Goal: Task Accomplishment & Management: Use online tool/utility

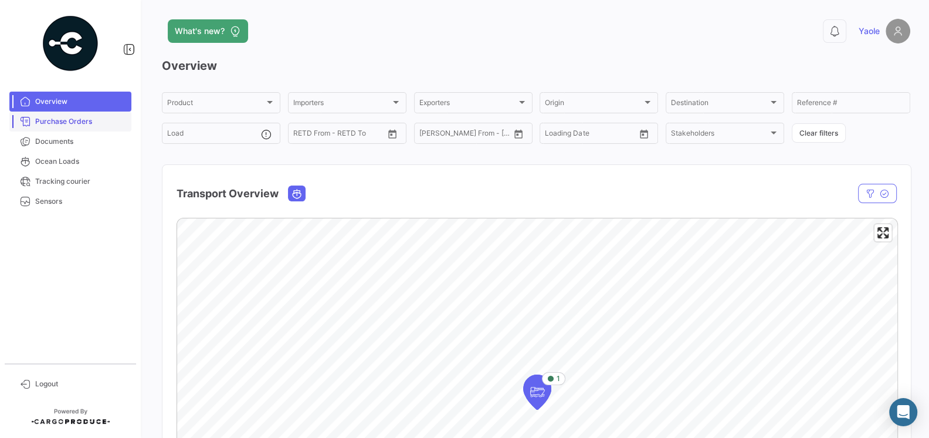
click at [70, 121] on span "Purchase Orders" at bounding box center [81, 121] width 92 height 11
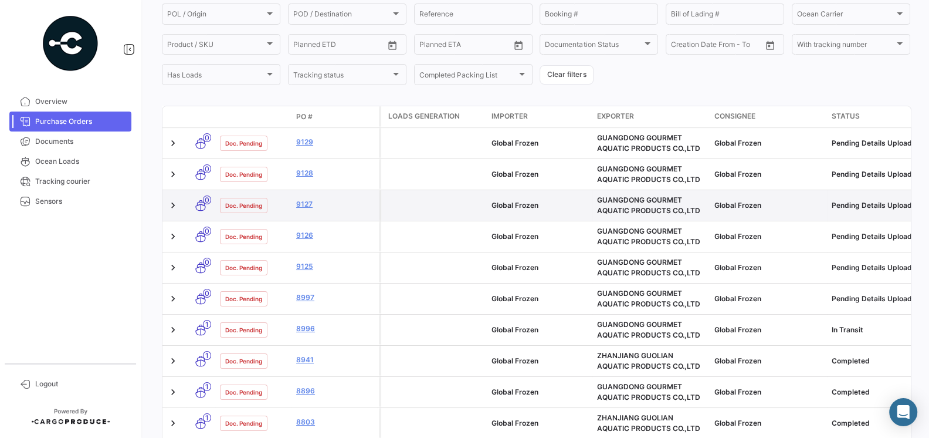
scroll to position [212, 0]
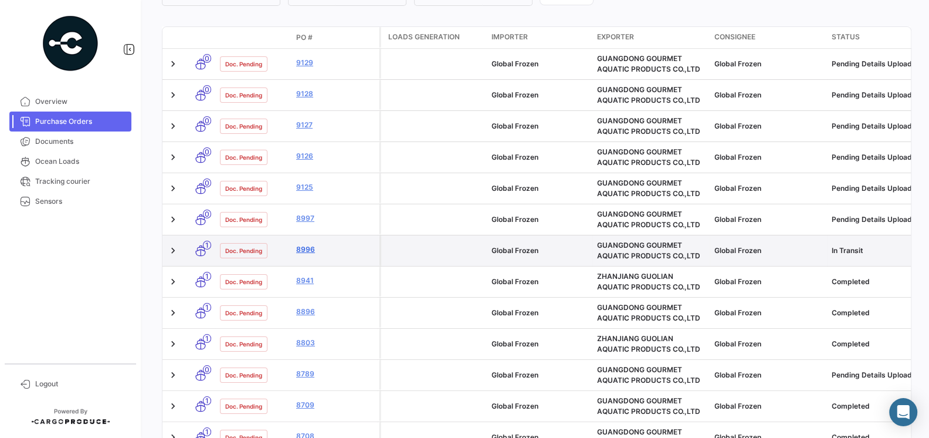
click at [300, 250] on link "8996" at bounding box center [335, 249] width 79 height 11
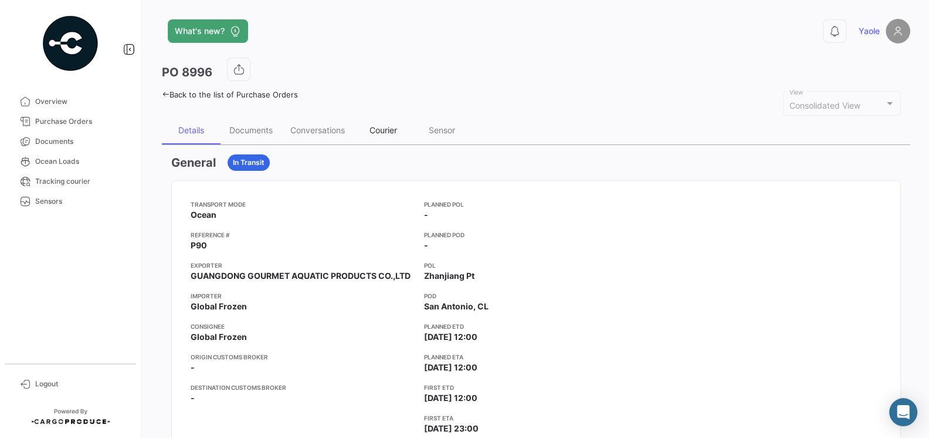
click at [386, 134] on div "Courier" at bounding box center [383, 130] width 59 height 28
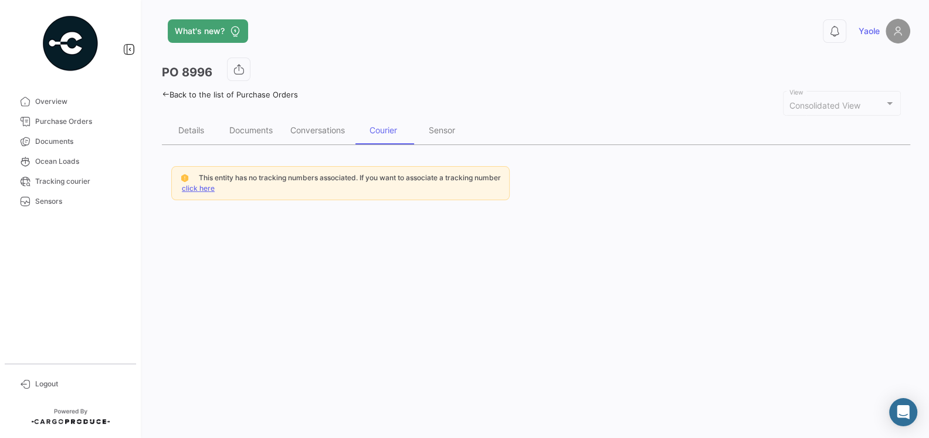
click at [201, 187] on link "click here" at bounding box center [198, 188] width 33 height 9
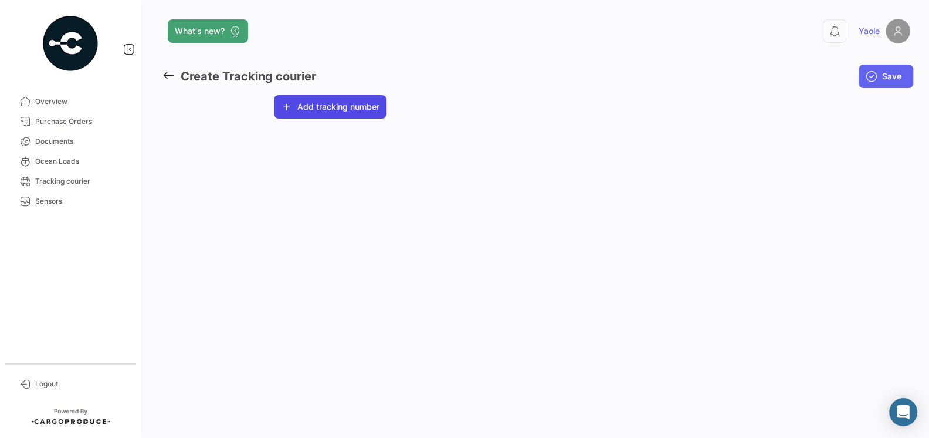
click at [322, 111] on button "Add tracking number" at bounding box center [330, 106] width 113 height 23
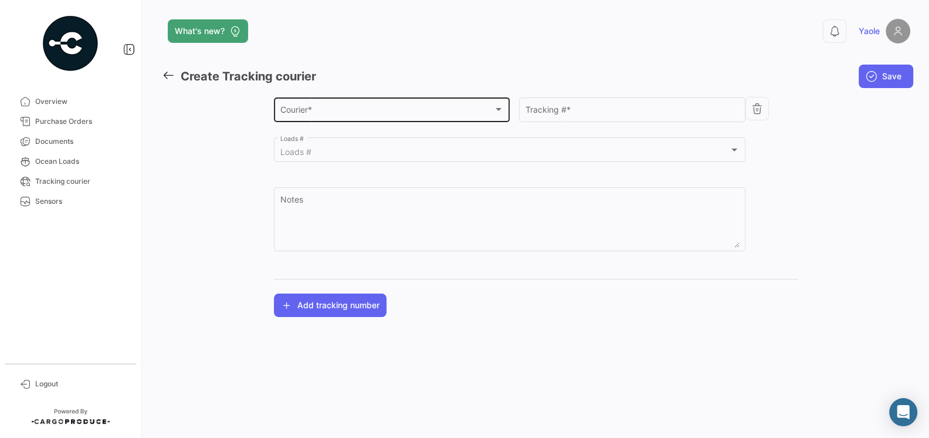
click at [330, 110] on div "Courier *" at bounding box center [386, 112] width 213 height 10
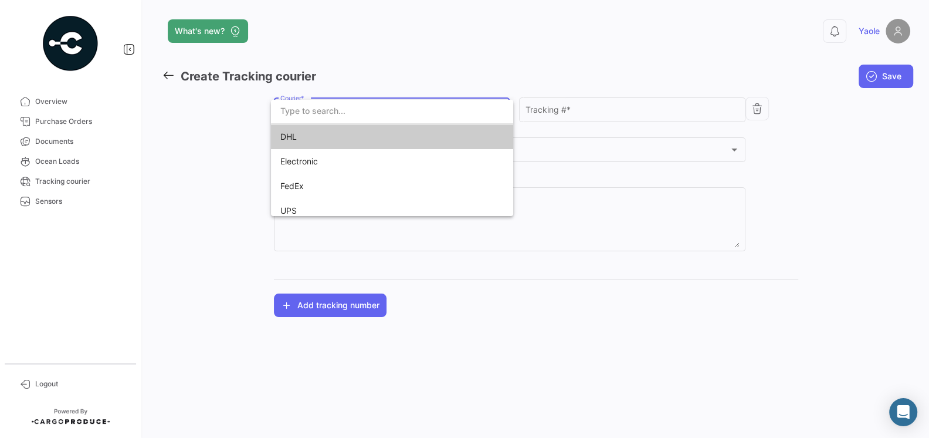
click at [318, 134] on span "DHL" at bounding box center [362, 136] width 164 height 25
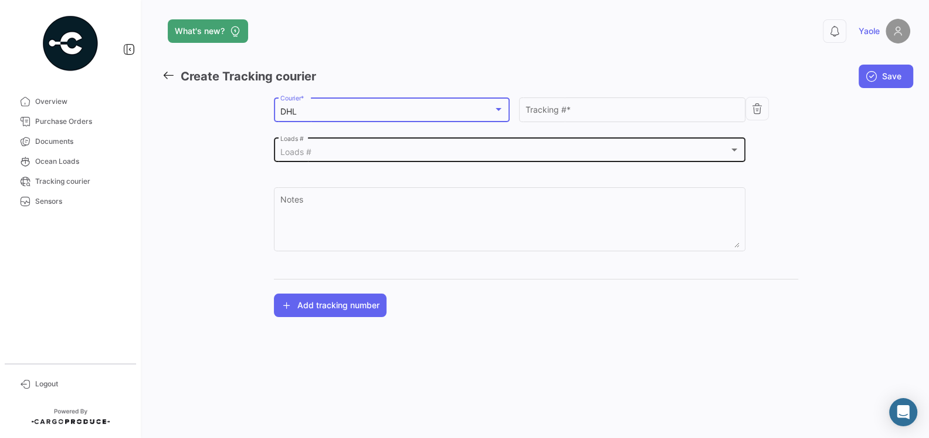
click at [381, 156] on div "Loads #" at bounding box center [504, 152] width 449 height 10
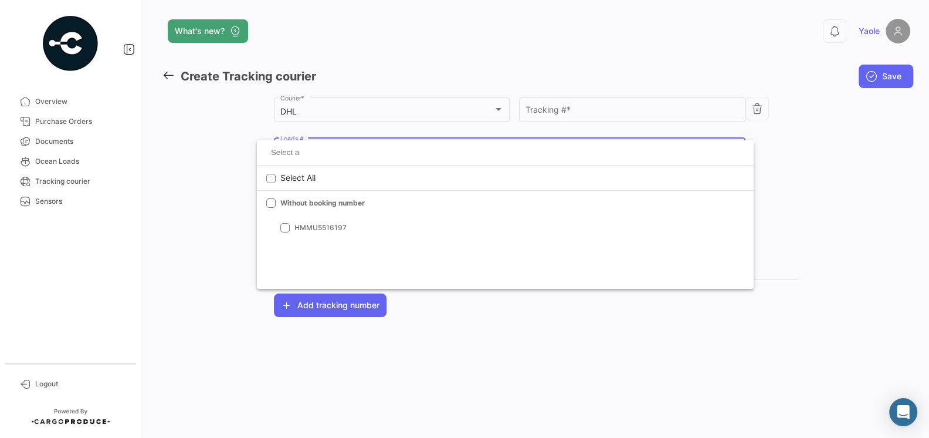
click at [198, 169] on div at bounding box center [464, 219] width 929 height 438
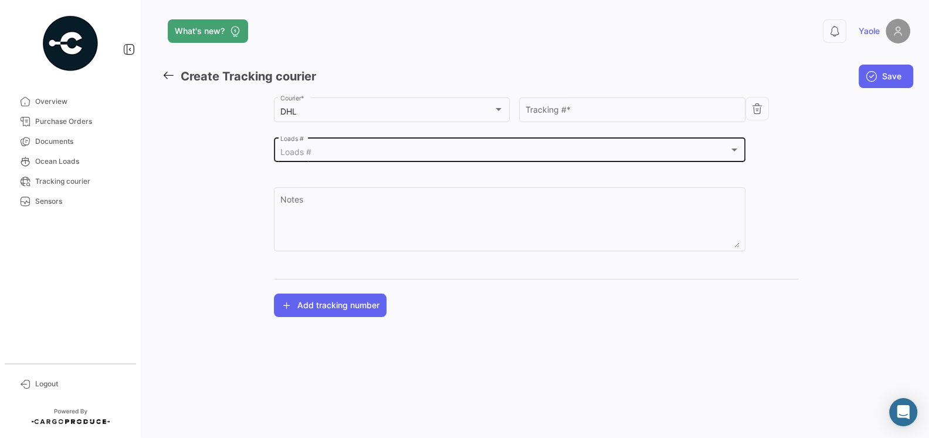
click at [320, 153] on div "Loads #" at bounding box center [504, 152] width 449 height 10
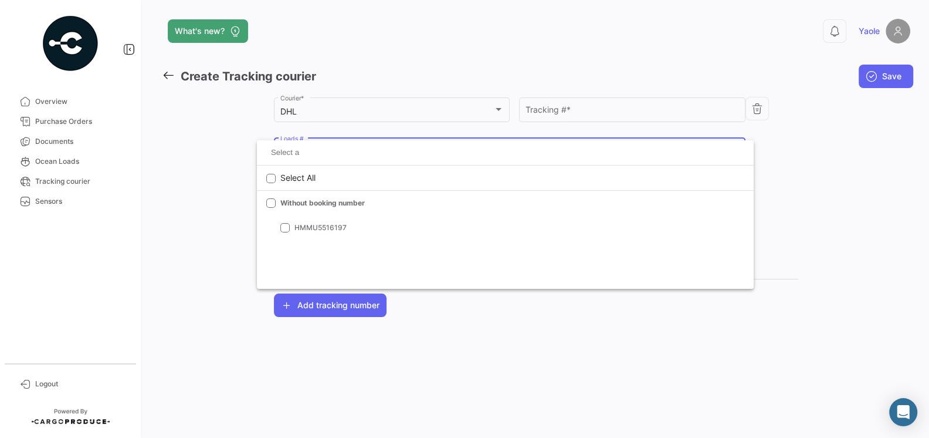
click at [210, 197] on div at bounding box center [464, 219] width 929 height 438
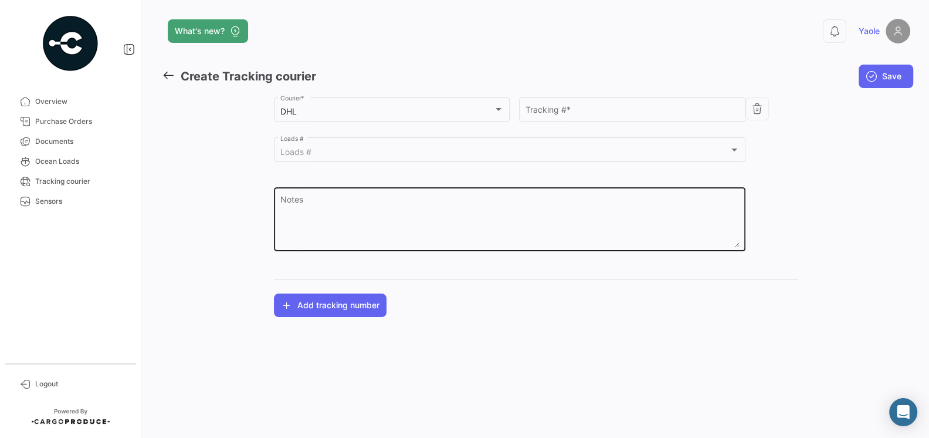
click at [304, 211] on textarea "Notes" at bounding box center [509, 222] width 459 height 52
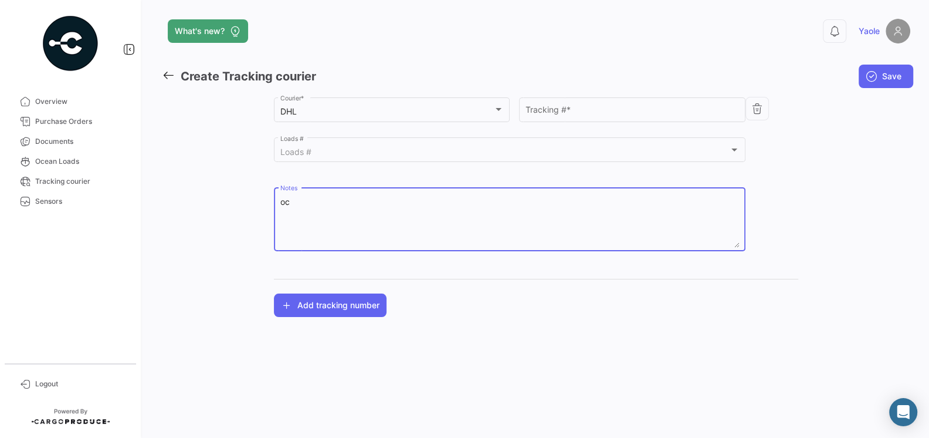
type textarea "o"
paste textarea "72 8595 9236"
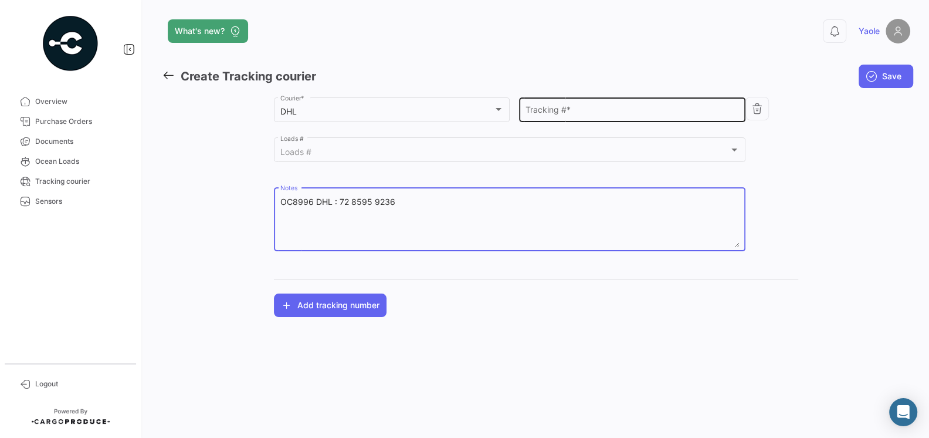
type textarea "OC8996 DHL : 72 8595 9236"
click at [588, 112] on input "Tracking # *" at bounding box center [633, 112] width 214 height 10
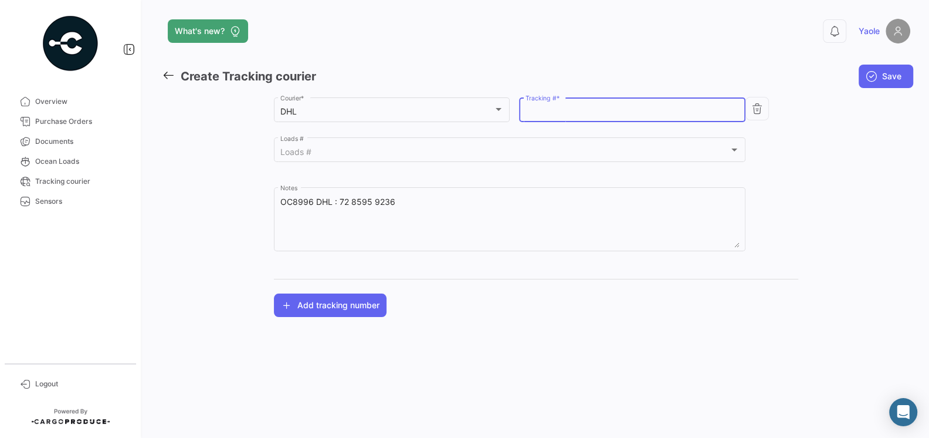
paste input "72 8595 9236"
type input "72 8595 9236"
click at [590, 292] on app-tracking-number-list "DHL Courier * 72 8595 9236 Tracking # * Loads # Loads # OC8996 DHL : 72 8595 92…" at bounding box center [536, 206] width 524 height 222
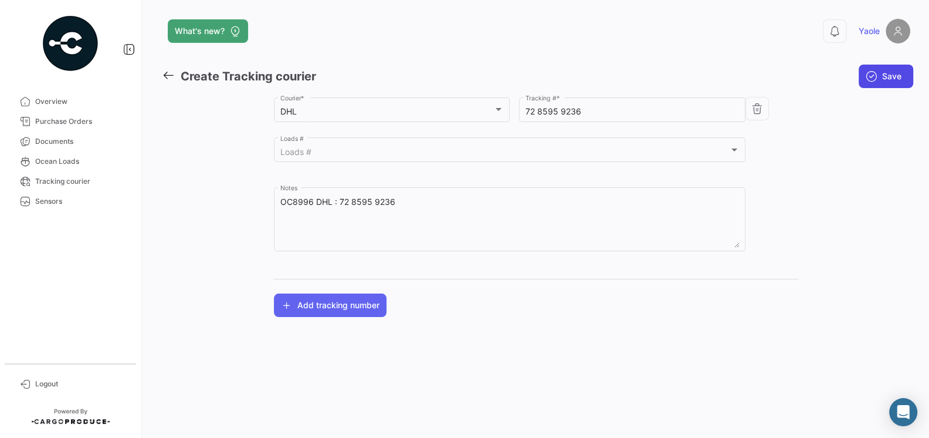
click at [885, 70] on button "Save" at bounding box center [886, 76] width 55 height 23
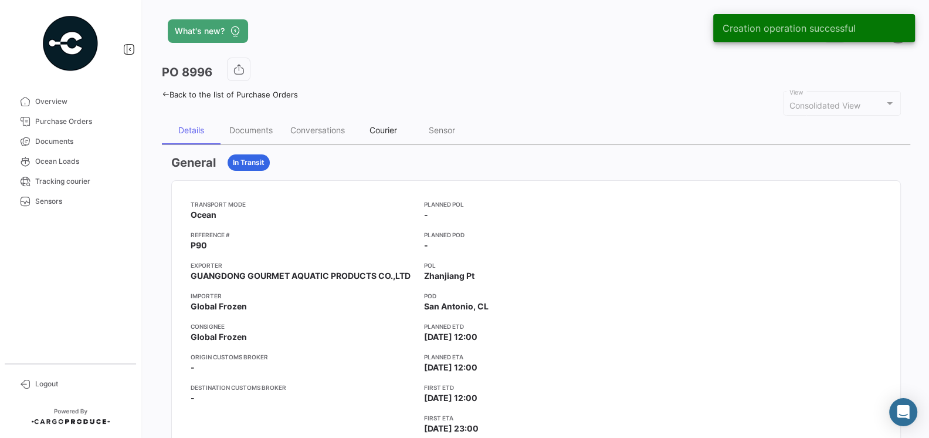
click at [387, 133] on div "Courier" at bounding box center [384, 130] width 28 height 10
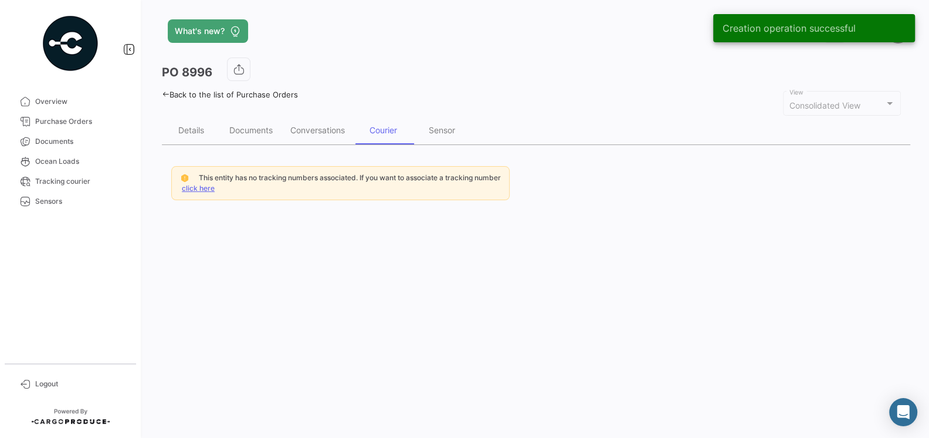
click at [207, 185] on link "click here" at bounding box center [198, 188] width 33 height 9
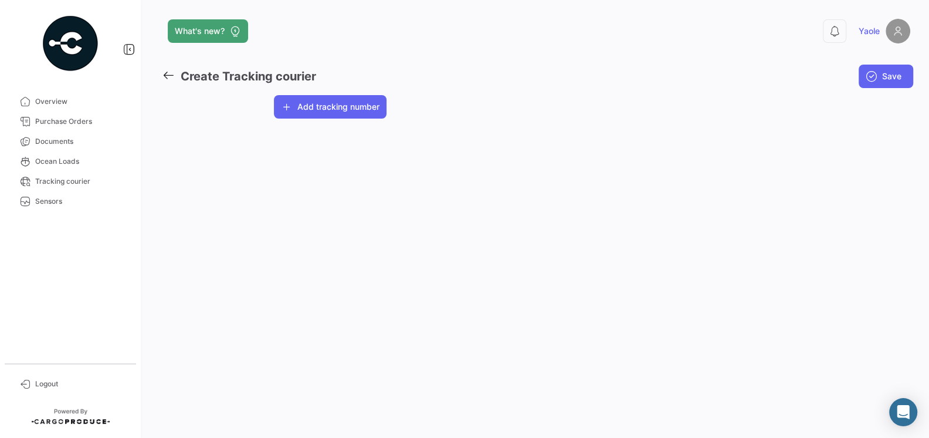
click at [211, 144] on div "What's new? 0 Yaole Create Tracking courier Save Global Frozen Customer * Add t…" at bounding box center [536, 219] width 786 height 438
click at [165, 72] on icon at bounding box center [168, 75] width 13 height 13
